Goal: Information Seeking & Learning: Check status

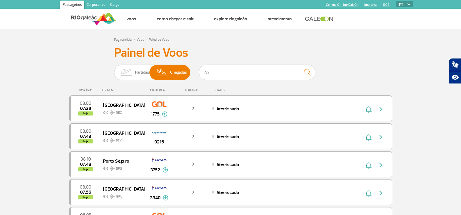
click at [219, 71] on input "777" at bounding box center [257, 72] width 116 height 15
click at [124, 72] on img at bounding box center [126, 72] width 18 height 15
click at [114, 70] on input "Partidas Chegadas" at bounding box center [114, 70] width 0 height 0
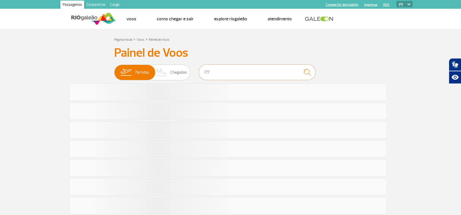
click at [215, 75] on input "777" at bounding box center [257, 72] width 116 height 15
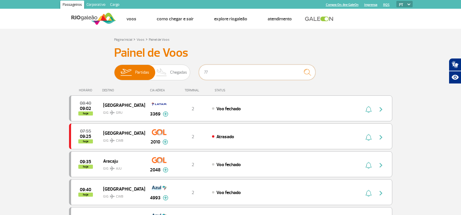
type input "7"
type input "poa"
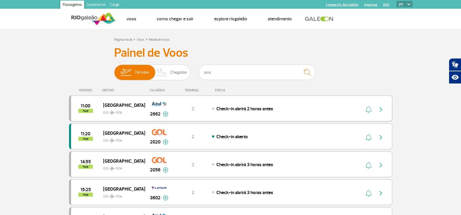
click at [136, 111] on span "GIG POA" at bounding box center [121, 111] width 37 height 8
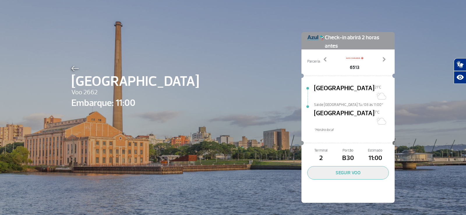
click at [74, 66] on img at bounding box center [75, 68] width 8 height 5
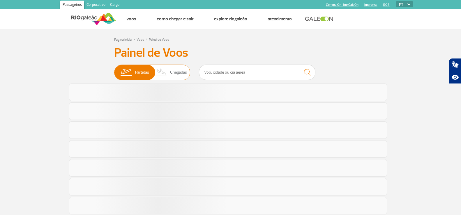
click at [160, 72] on img at bounding box center [161, 72] width 17 height 15
click at [114, 70] on input "Partidas Chegadas" at bounding box center [114, 70] width 0 height 0
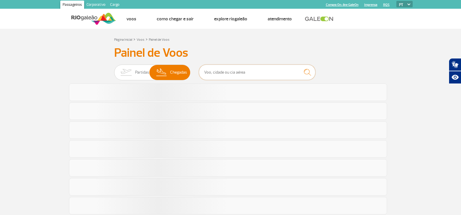
click at [235, 71] on input "text" at bounding box center [257, 72] width 116 height 15
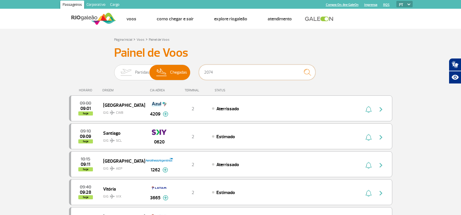
type input "2074"
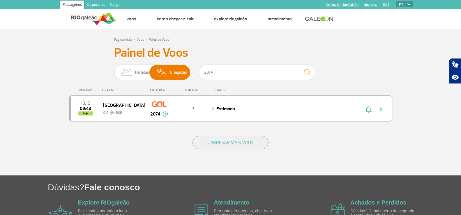
click at [189, 106] on div "2" at bounding box center [192, 108] width 38 height 6
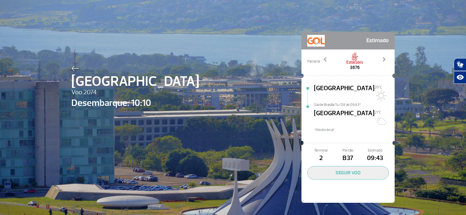
click at [77, 66] on div at bounding box center [135, 67] width 128 height 7
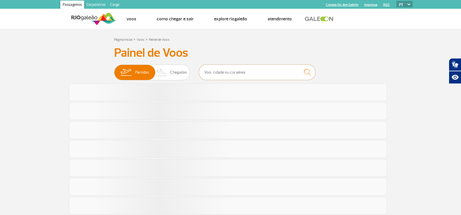
click at [219, 74] on input "text" at bounding box center [257, 72] width 116 height 15
type input "i"
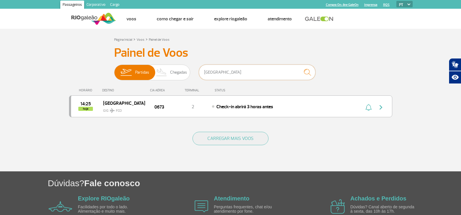
click at [253, 75] on input "[GEOGRAPHIC_DATA]" at bounding box center [257, 72] width 116 height 15
type input "[GEOGRAPHIC_DATA]"
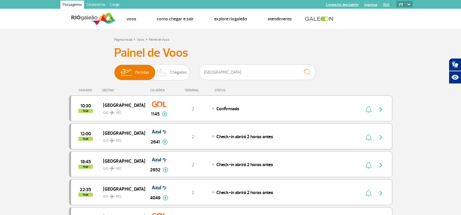
click at [118, 137] on span "GIG REC" at bounding box center [121, 139] width 37 height 8
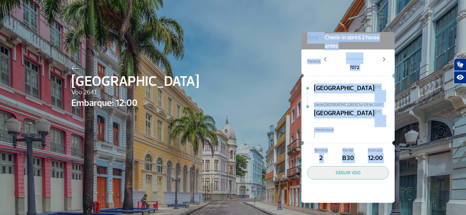
drag, startPoint x: 195, startPoint y: 191, endPoint x: 304, endPoint y: 214, distance: 111.8
click at [304, 214] on div "Recife Voo 2641 Embarque: 12:00 Check-in abrirá 2 horas antes Parceria: 4338 53…" at bounding box center [233, 108] width 466 height 217
click at [104, 91] on span "[GEOGRAPHIC_DATA]" at bounding box center [135, 81] width 128 height 21
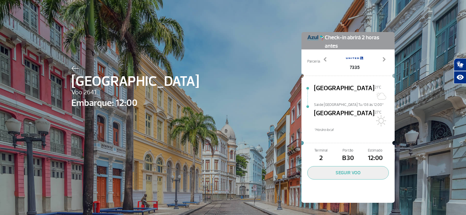
click at [78, 65] on div at bounding box center [135, 67] width 128 height 7
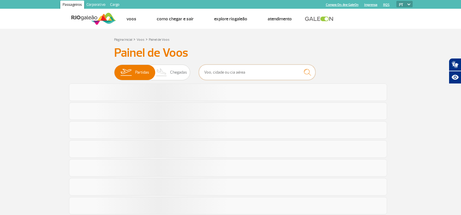
click at [213, 72] on input "text" at bounding box center [257, 72] width 116 height 15
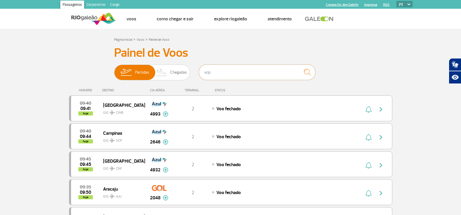
type input "vcp"
